Goal: Information Seeking & Learning: Compare options

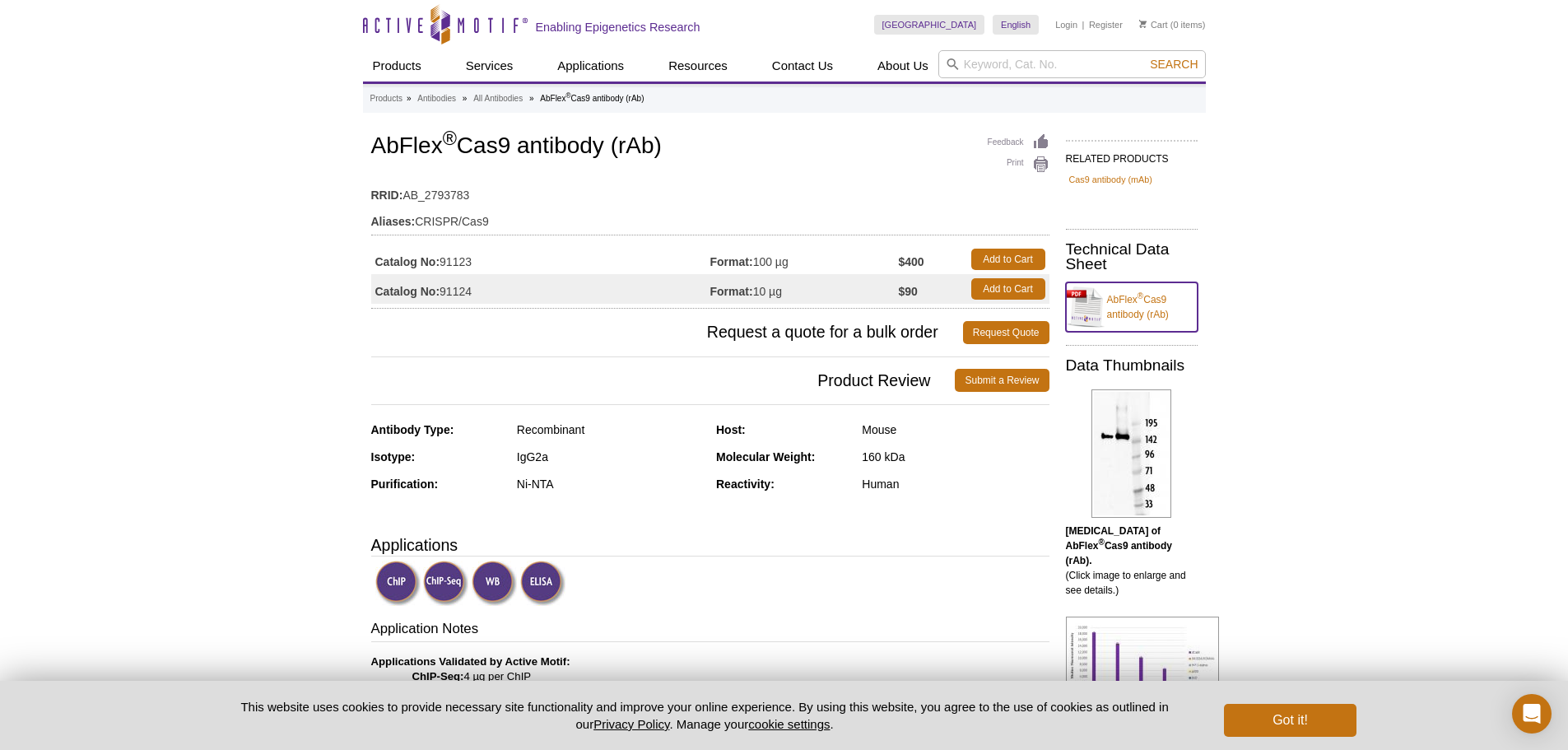
click at [1132, 303] on link "AbFlex ® Cas9 antibody (rAb)" at bounding box center [1132, 307] width 132 height 49
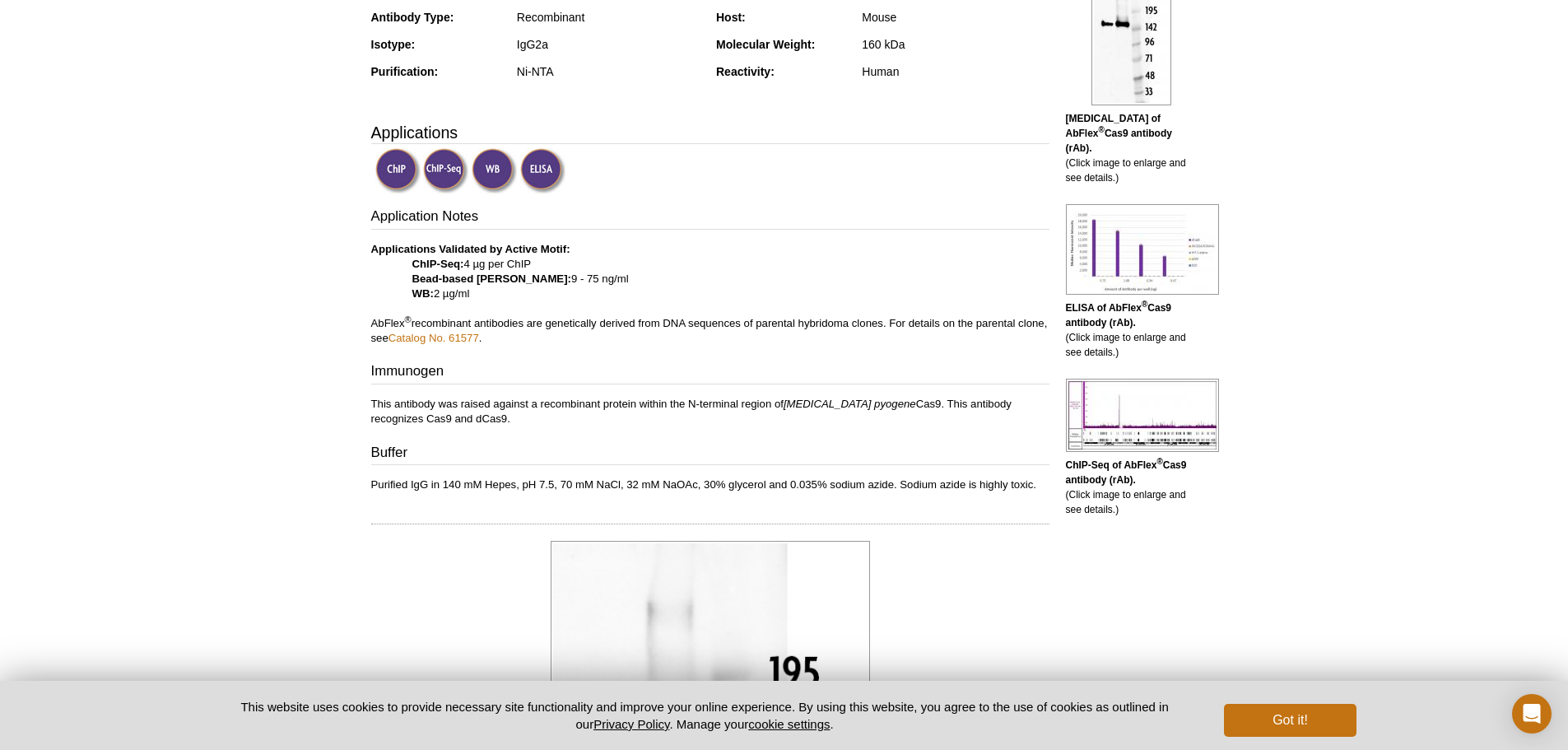
scroll to position [58, 0]
